Goal: Task Accomplishment & Management: Manage account settings

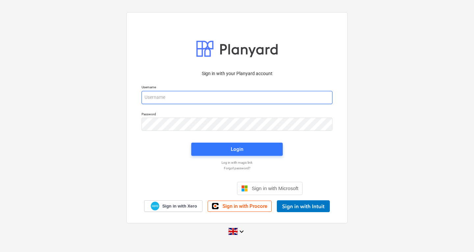
click at [168, 100] on input "email" at bounding box center [236, 97] width 191 height 13
type input "[PERSON_NAME][EMAIL_ADDRESS][DOMAIN_NAME]"
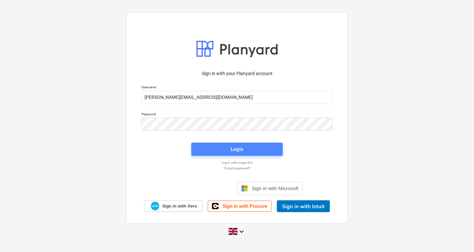
click at [237, 146] on div "Login" at bounding box center [237, 149] width 12 height 9
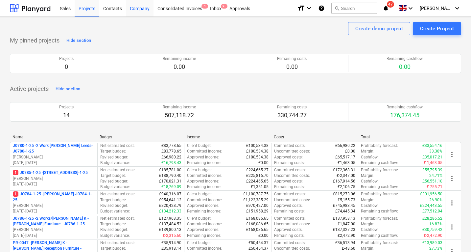
click at [135, 5] on div "Company" at bounding box center [140, 8] width 28 height 17
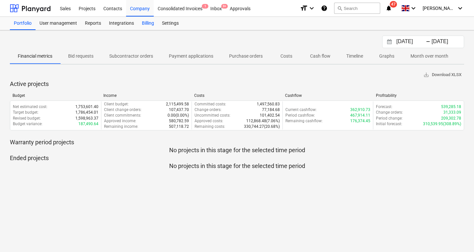
click at [147, 23] on div "Billing" at bounding box center [148, 23] width 20 height 13
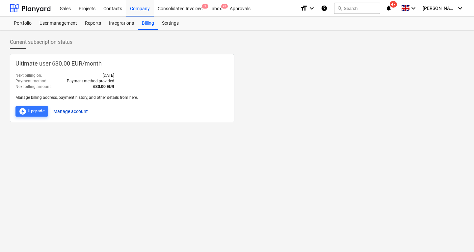
click at [80, 109] on button "Manage account" at bounding box center [70, 111] width 35 height 11
